Goal: Find specific page/section: Find specific page/section

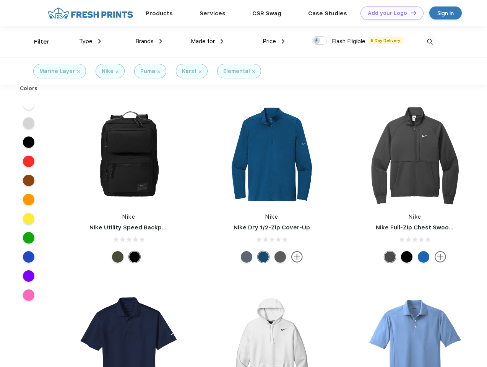
click at [389, 13] on link "Add your Logo Design Tool" at bounding box center [391, 12] width 63 height 13
click at [0, 0] on div "Design Tool" at bounding box center [0, 0] width 0 height 0
click at [410, 13] on link "Add your Logo Design Tool" at bounding box center [391, 12] width 63 height 13
click at [37, 42] on div "Filter" at bounding box center [42, 41] width 16 height 9
click at [90, 41] on span "Type" at bounding box center [85, 41] width 13 height 7
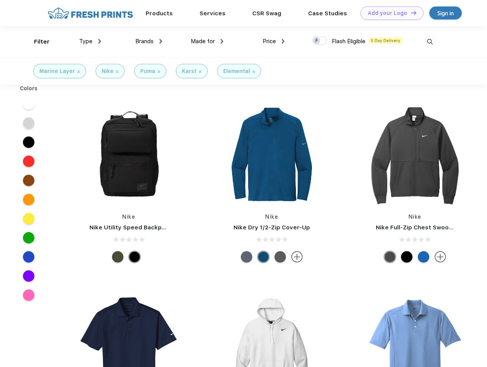
click at [149, 41] on span "Brands" at bounding box center [144, 41] width 18 height 7
click at [207, 41] on span "Made for" at bounding box center [203, 41] width 24 height 7
click at [274, 41] on span "Price" at bounding box center [269, 41] width 13 height 7
click at [320, 41] on div at bounding box center [319, 40] width 15 height 8
click at [317, 41] on input "checkbox" at bounding box center [314, 38] width 5 height 5
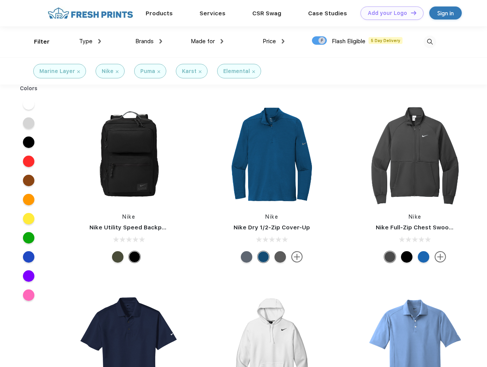
click at [430, 42] on img at bounding box center [430, 42] width 13 height 13
